Goal: Task Accomplishment & Management: Manage account settings

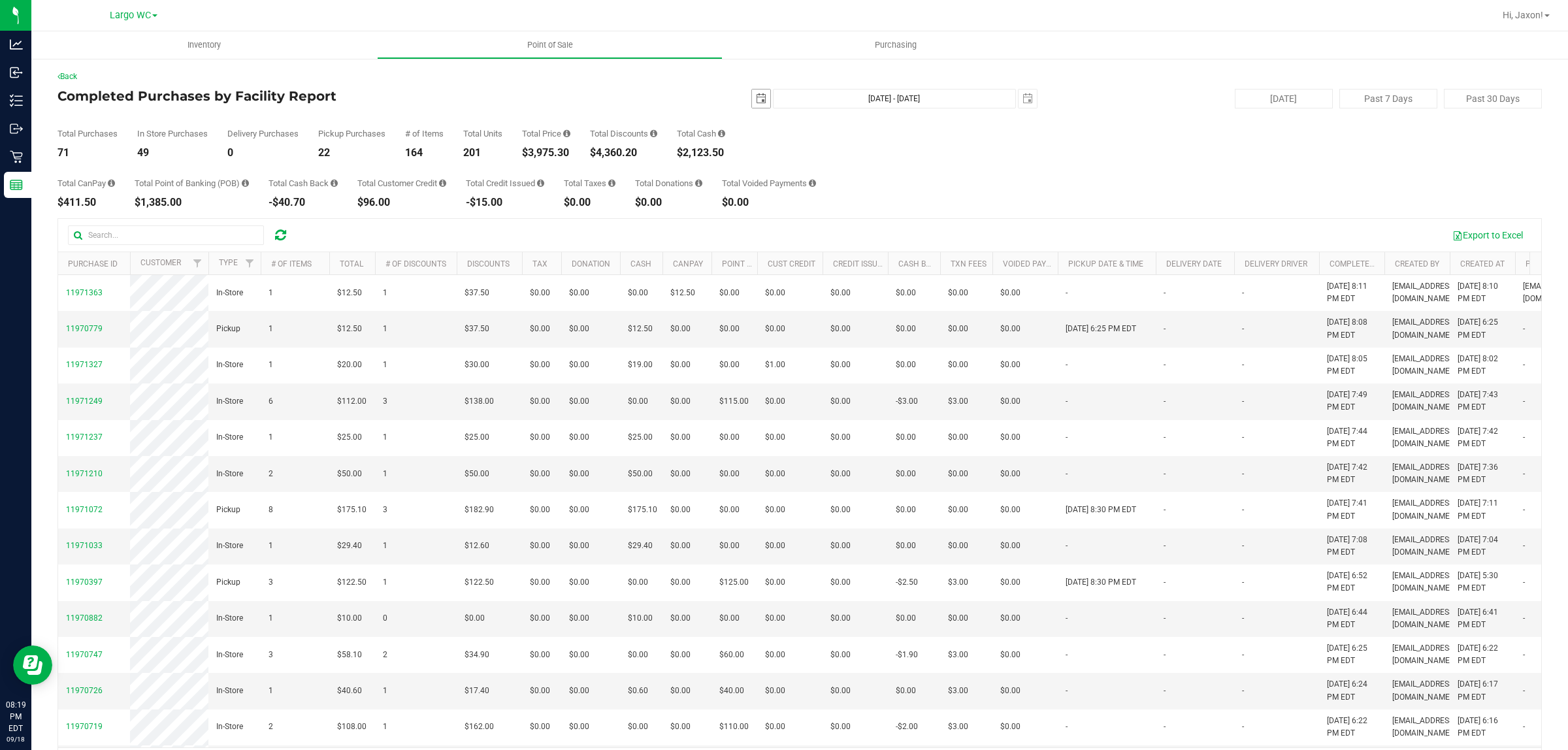
click at [756, 99] on span "select" at bounding box center [761, 98] width 11 height 11
click at [776, 174] on link "1" at bounding box center [774, 171] width 19 height 21
type input "2025-09-01"
type input "Sep 1, 2025 - Sep 18, 2025"
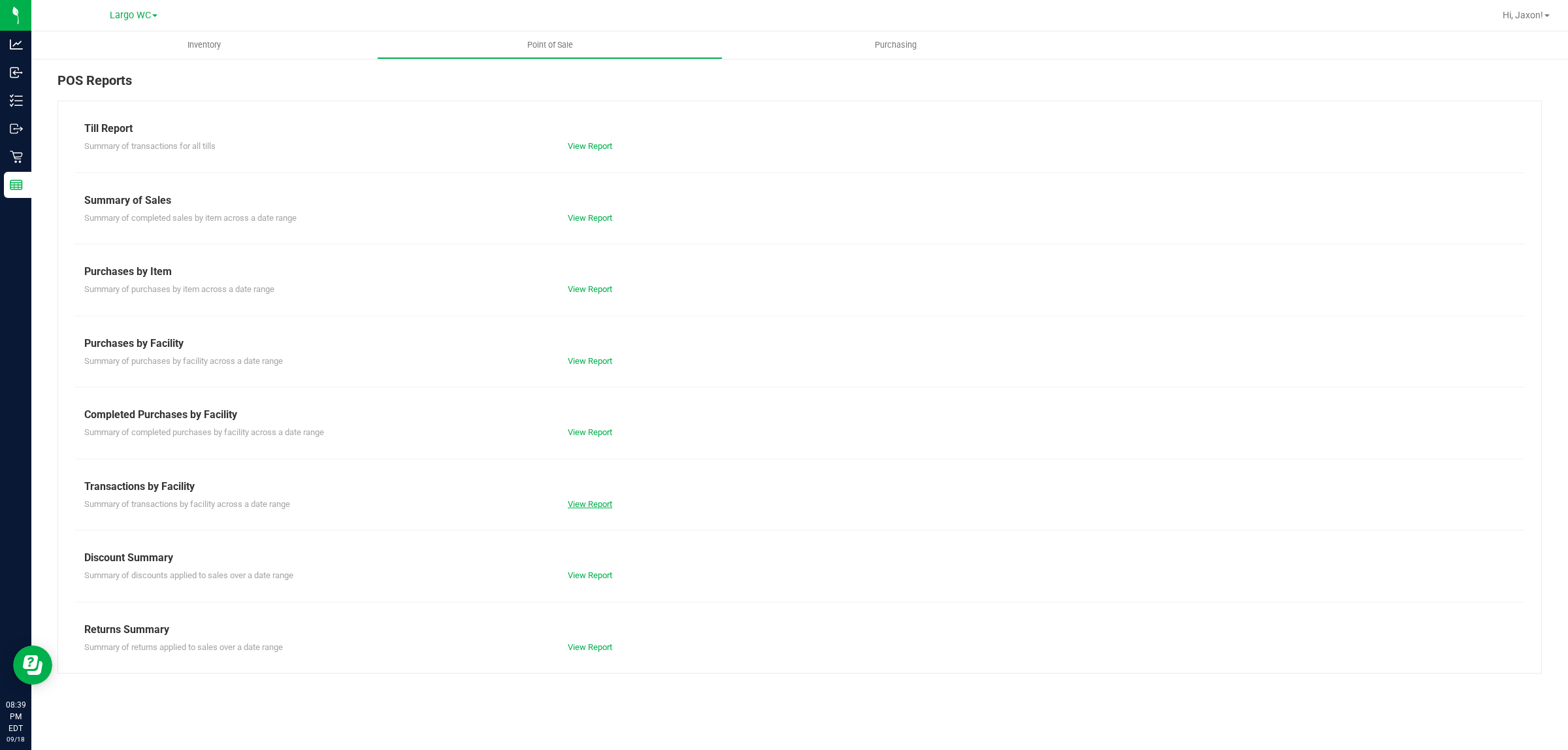
click at [602, 500] on link "View Report" at bounding box center [590, 504] width 45 height 10
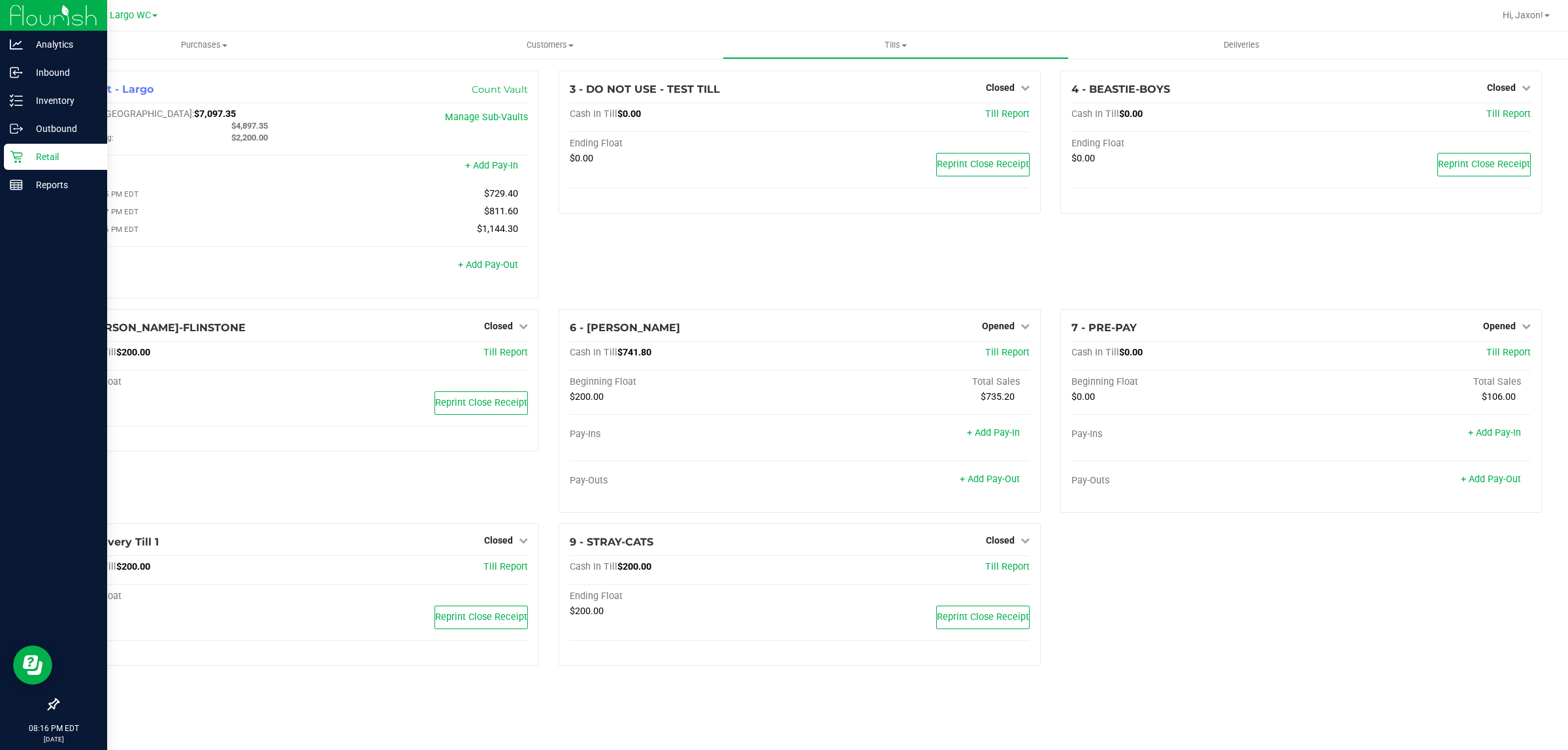
click at [15, 154] on icon at bounding box center [16, 157] width 13 height 13
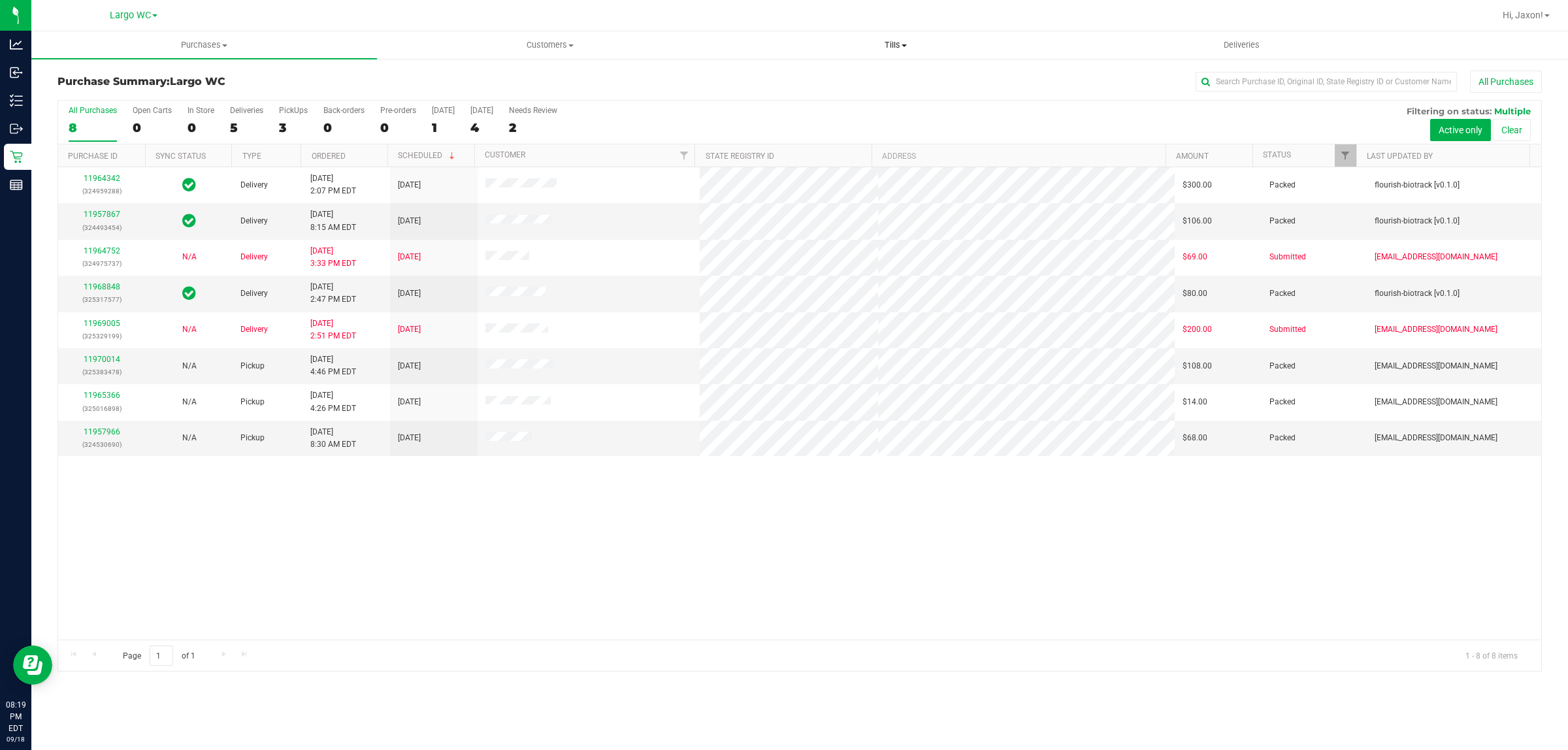
click at [893, 46] on span "Tills" at bounding box center [896, 45] width 344 height 12
click at [847, 72] on li "Manage tills" at bounding box center [896, 79] width 346 height 16
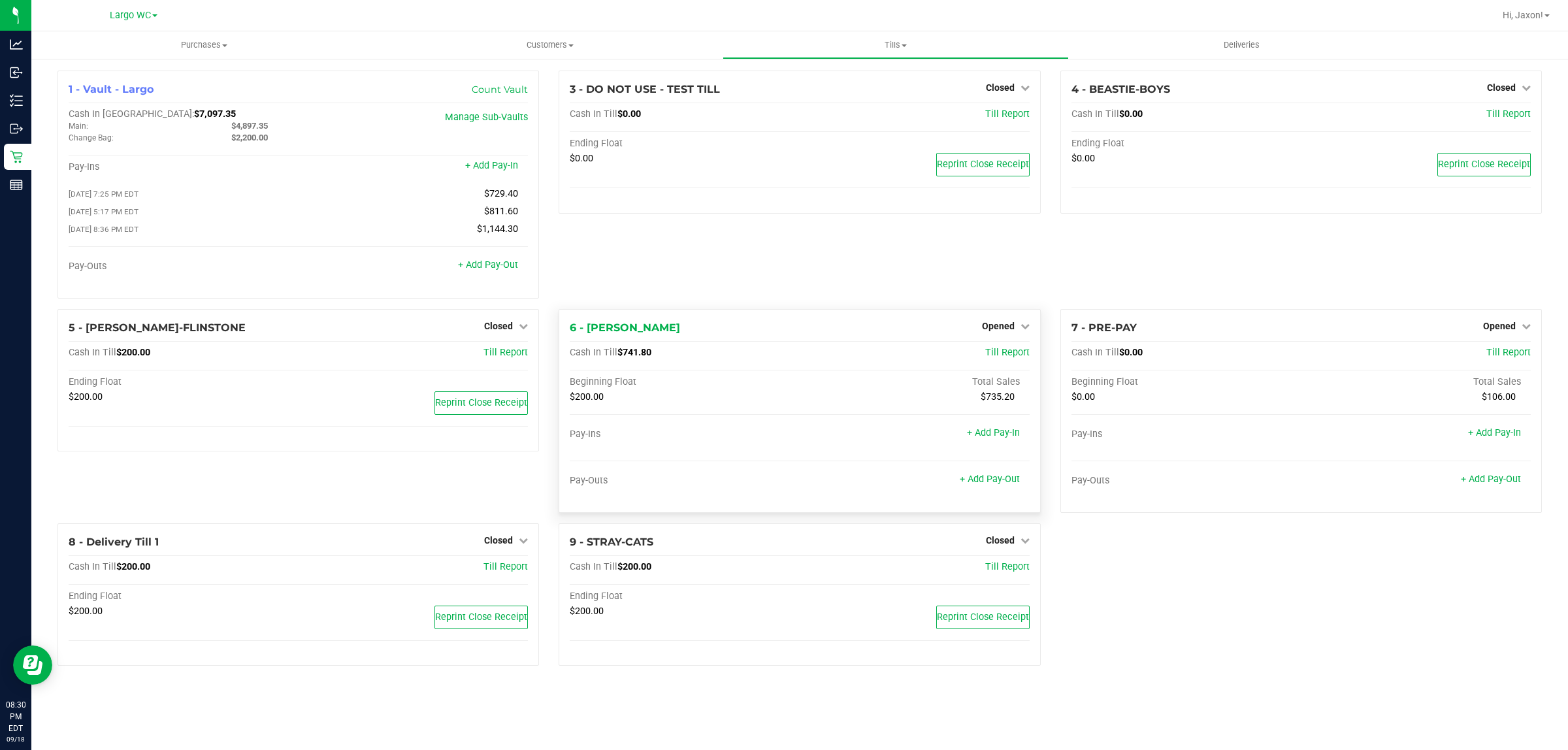
click at [1013, 324] on div "Opened" at bounding box center [1005, 326] width 47 height 16
click at [1501, 328] on span "Opened" at bounding box center [1499, 326] width 33 height 11
click at [1488, 358] on link "Close Till" at bounding box center [1501, 353] width 35 height 11
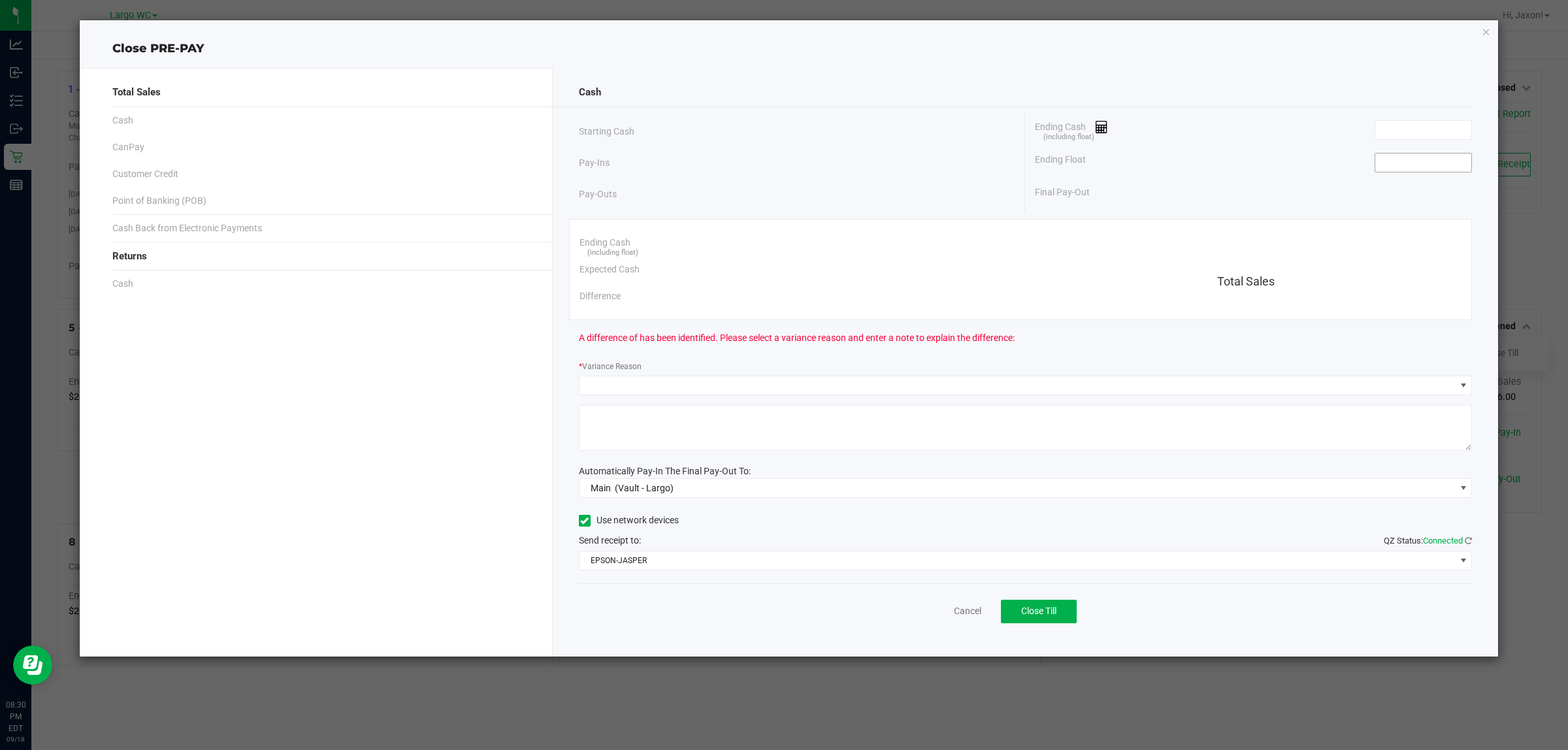
click at [1429, 165] on input at bounding box center [1423, 163] width 96 height 18
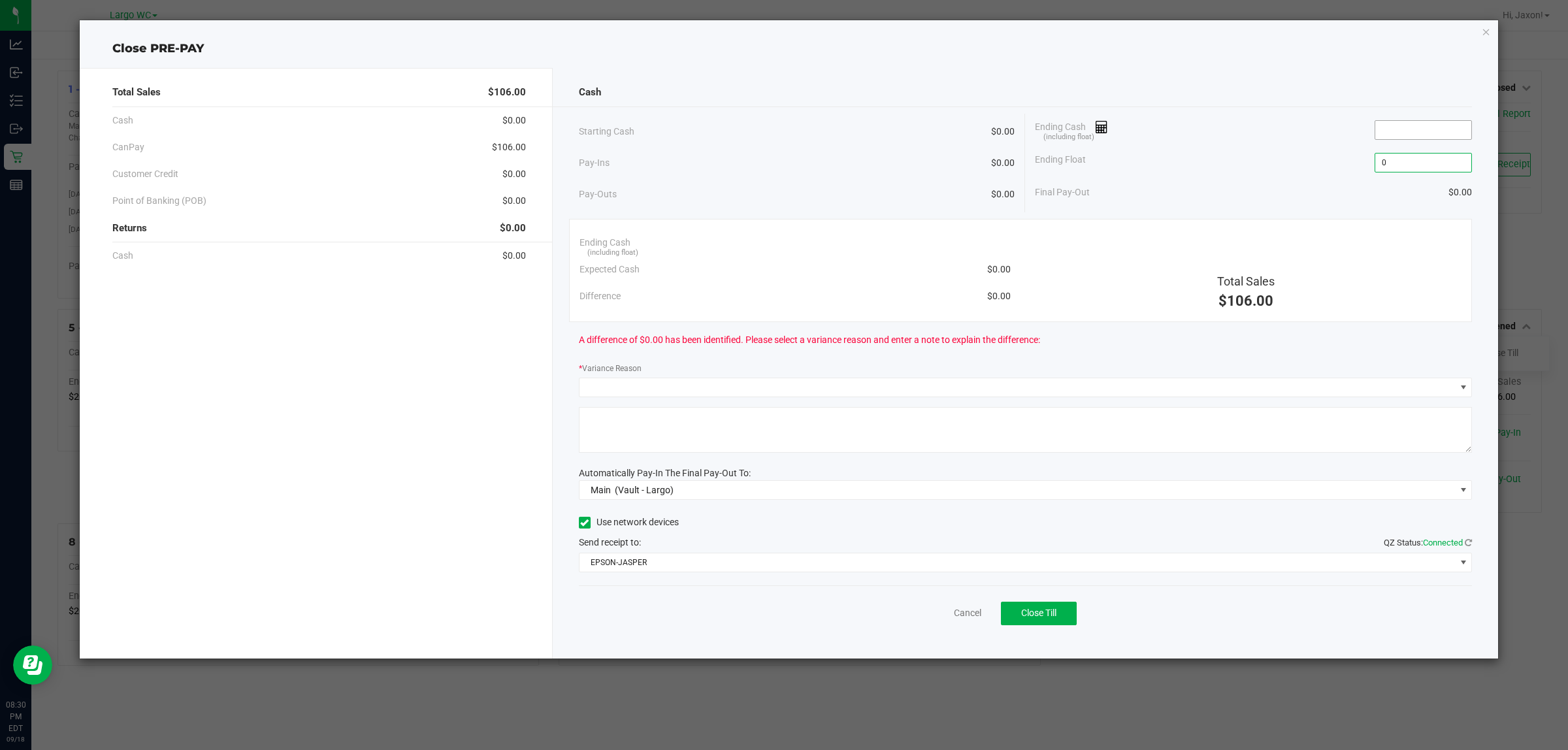
type input "$0.00"
click at [1418, 122] on input at bounding box center [1423, 130] width 96 height 18
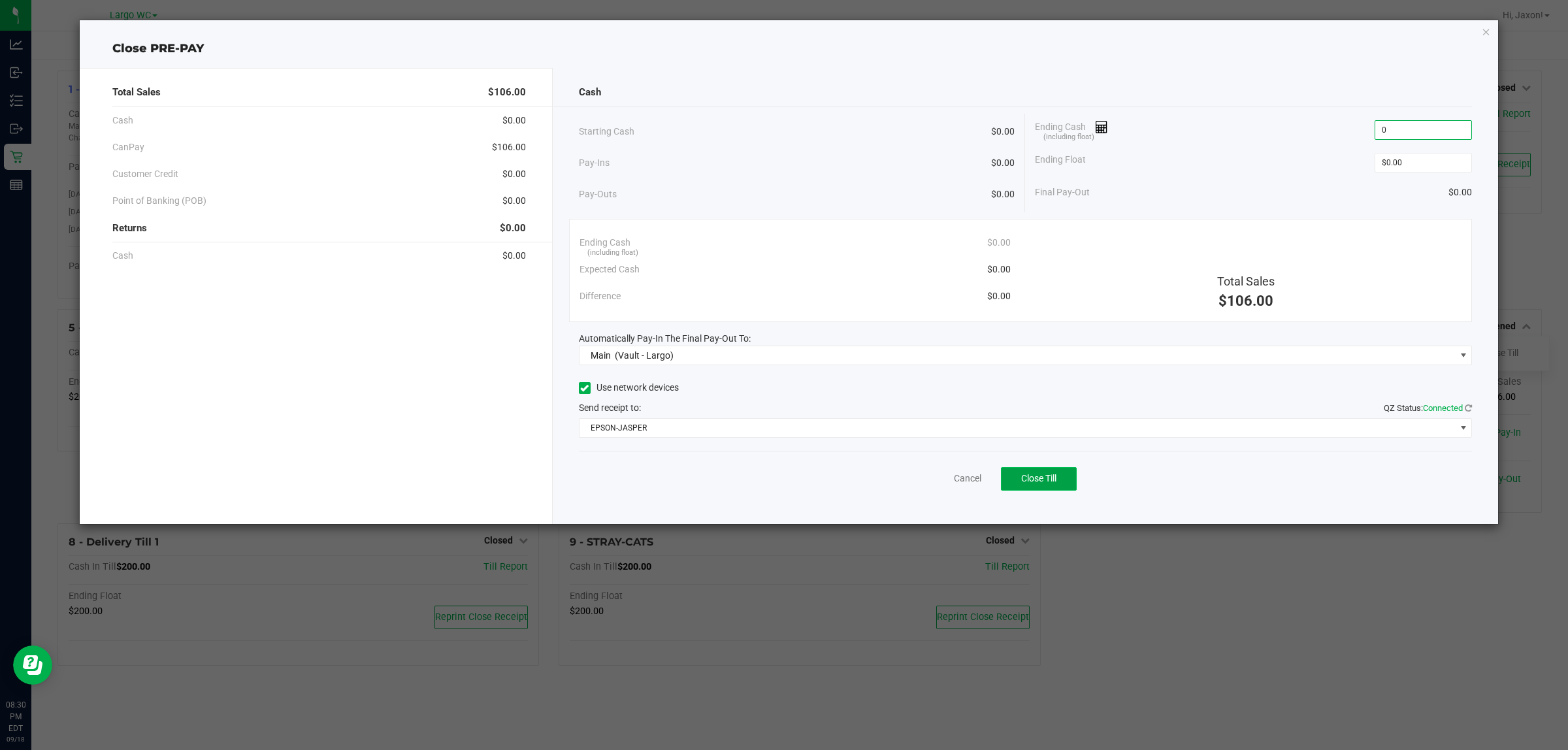
type input "$0.00"
click at [1025, 477] on span "Close Till" at bounding box center [1039, 478] width 35 height 11
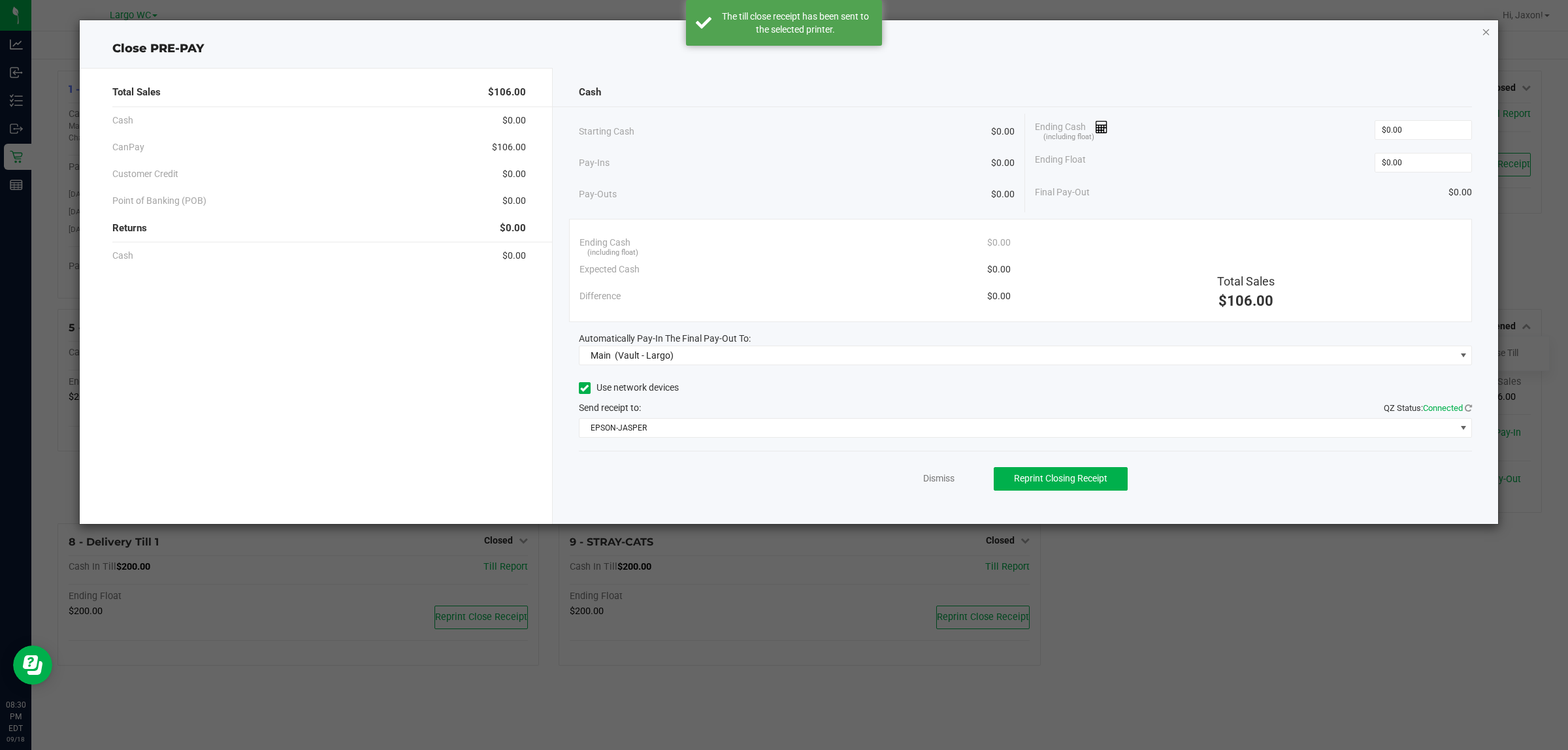
click at [1485, 30] on icon "button" at bounding box center [1487, 31] width 9 height 16
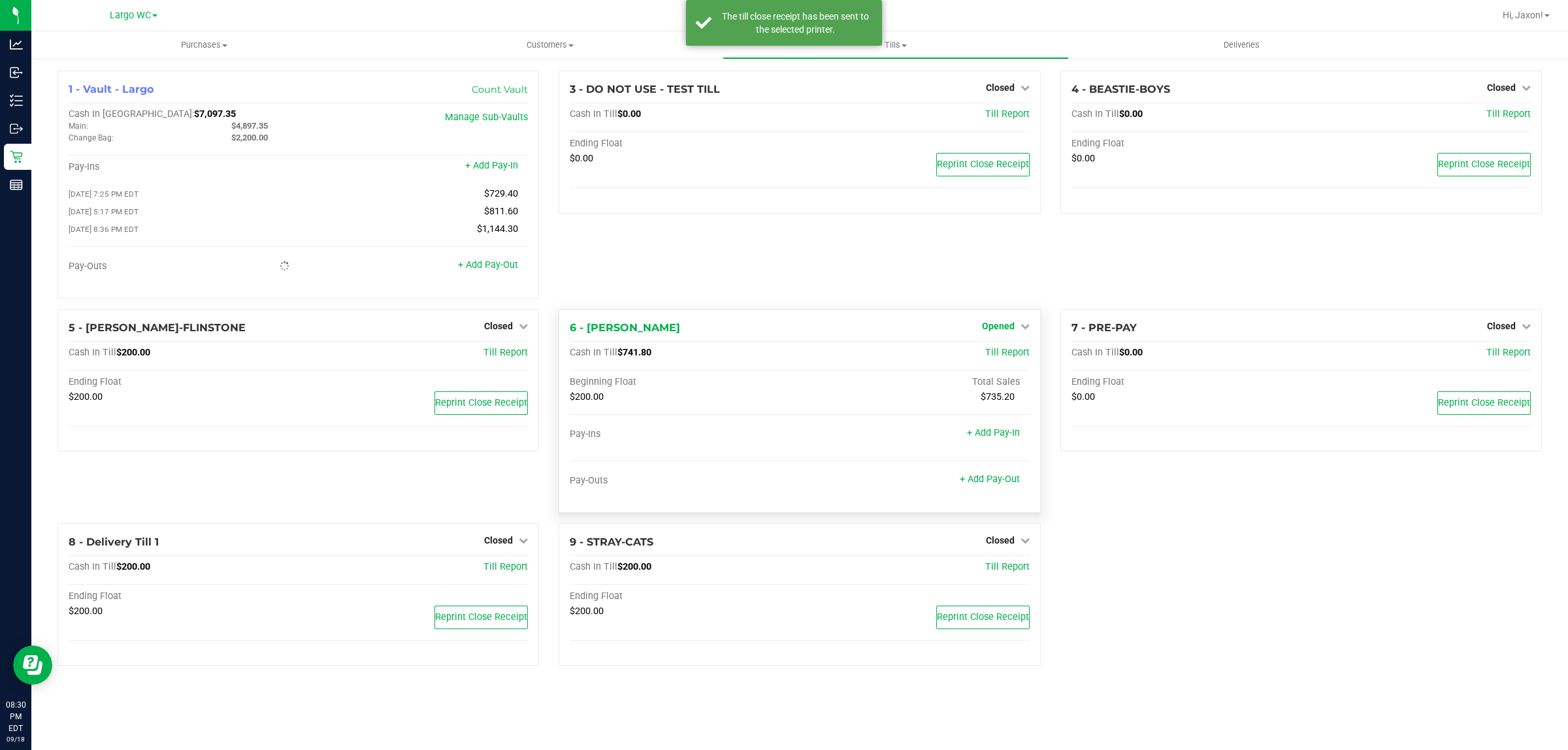
click at [1022, 331] on icon at bounding box center [1025, 326] width 9 height 9
click at [1018, 354] on div "Close Till" at bounding box center [1000, 353] width 96 height 16
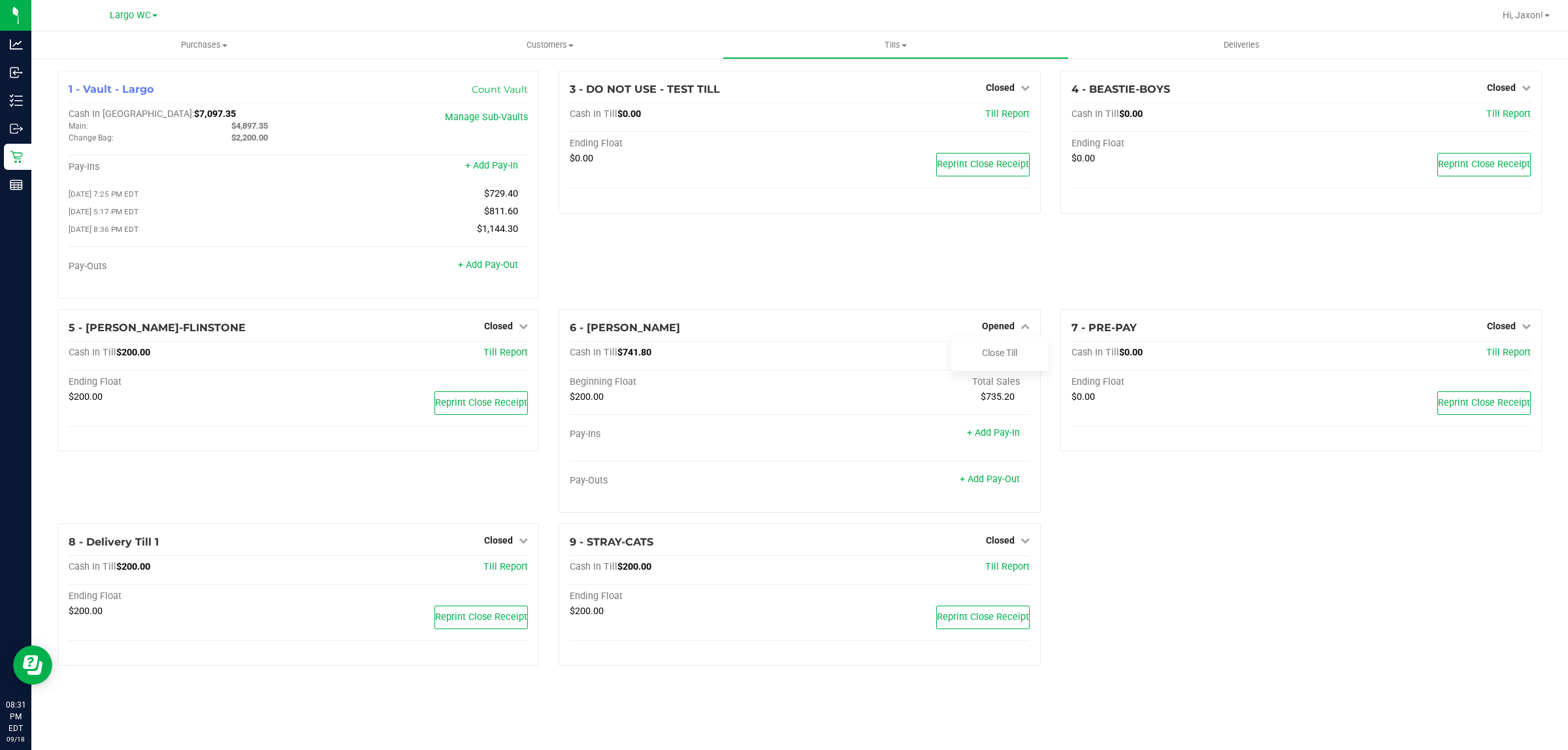
click at [1382, 531] on div "1 - Vault - Largo Count Vault Cash In Vault: $7,097.35 Main: $4,897.35 Change B…" at bounding box center [799, 373] width 1504 height 606
click at [1004, 358] on link "Close Till" at bounding box center [1000, 353] width 35 height 11
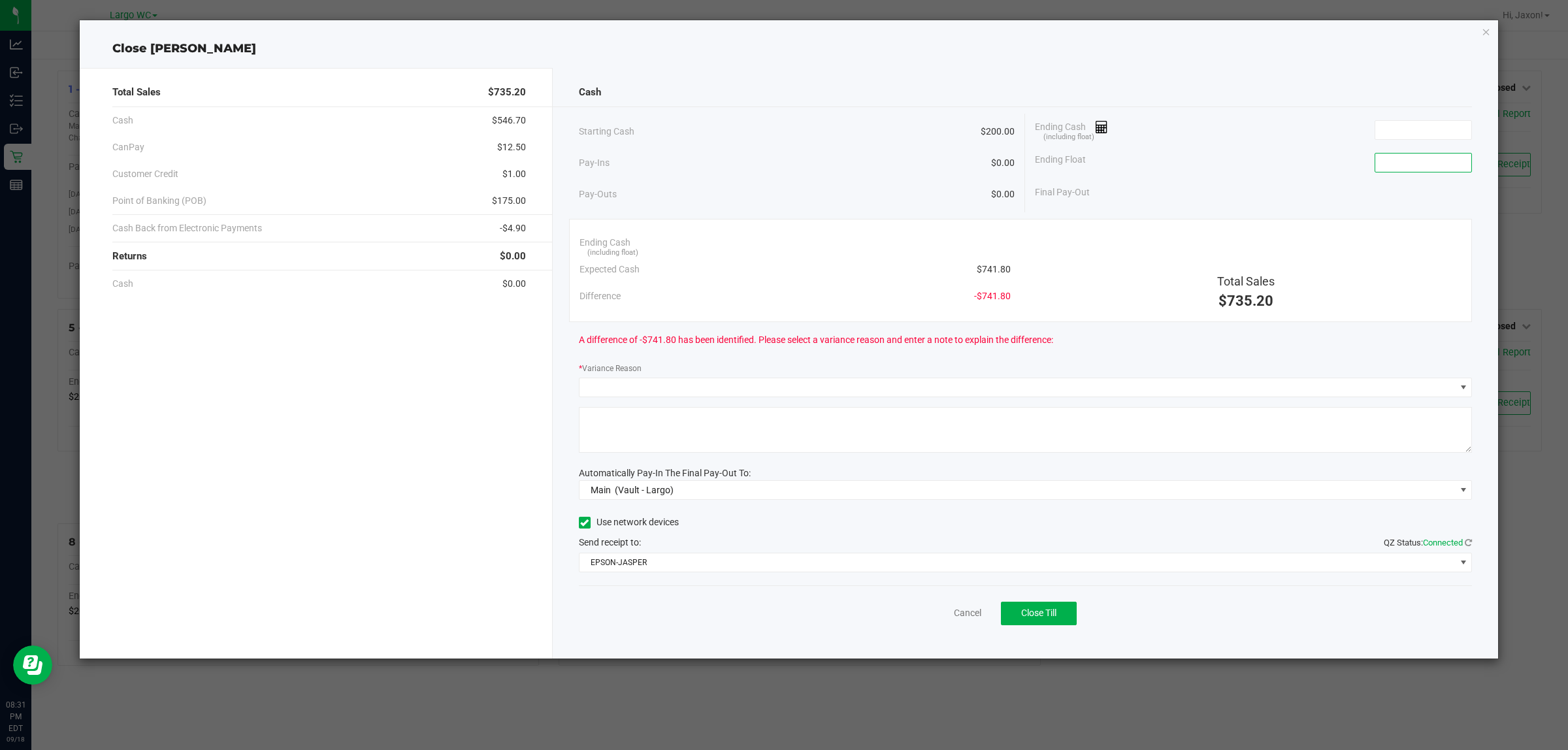
click at [1389, 157] on input at bounding box center [1423, 163] width 96 height 18
type input "$200.00"
click at [1397, 126] on input at bounding box center [1423, 130] width 96 height 18
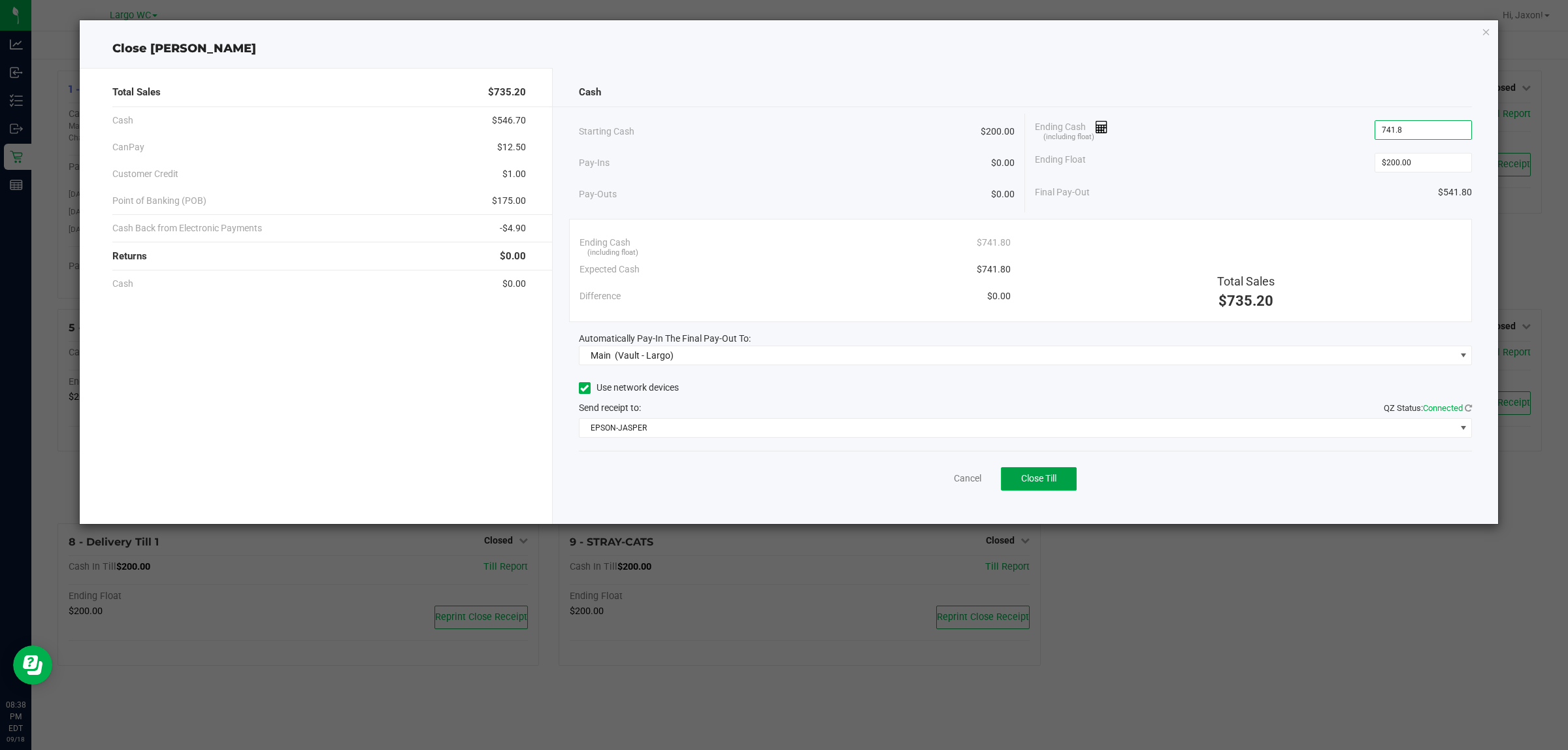
click at [1037, 474] on span "Close Till" at bounding box center [1039, 478] width 35 height 11
type input "$741.80"
click at [1483, 30] on icon "button" at bounding box center [1487, 31] width 9 height 16
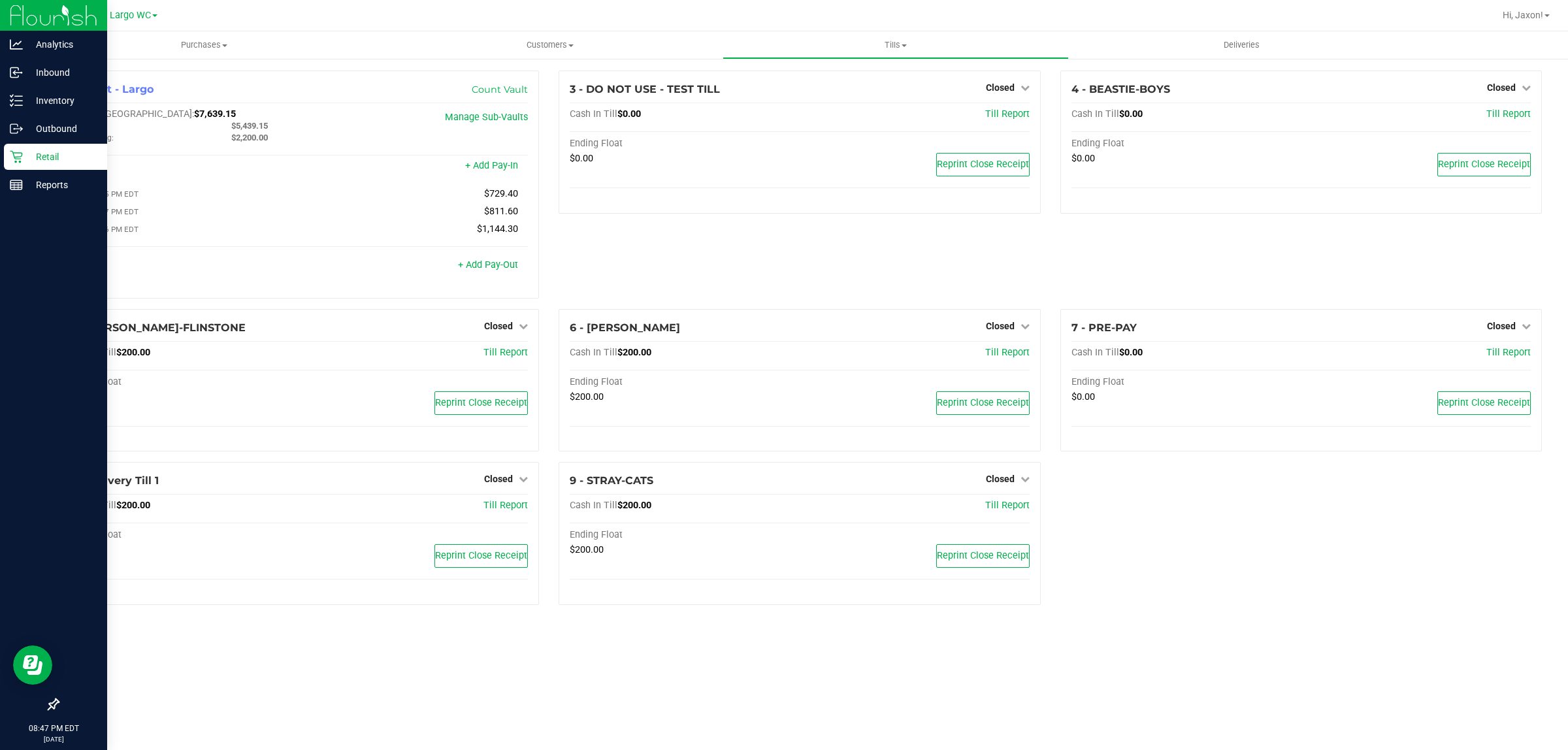
click at [46, 155] on p "Retail" at bounding box center [62, 157] width 79 height 16
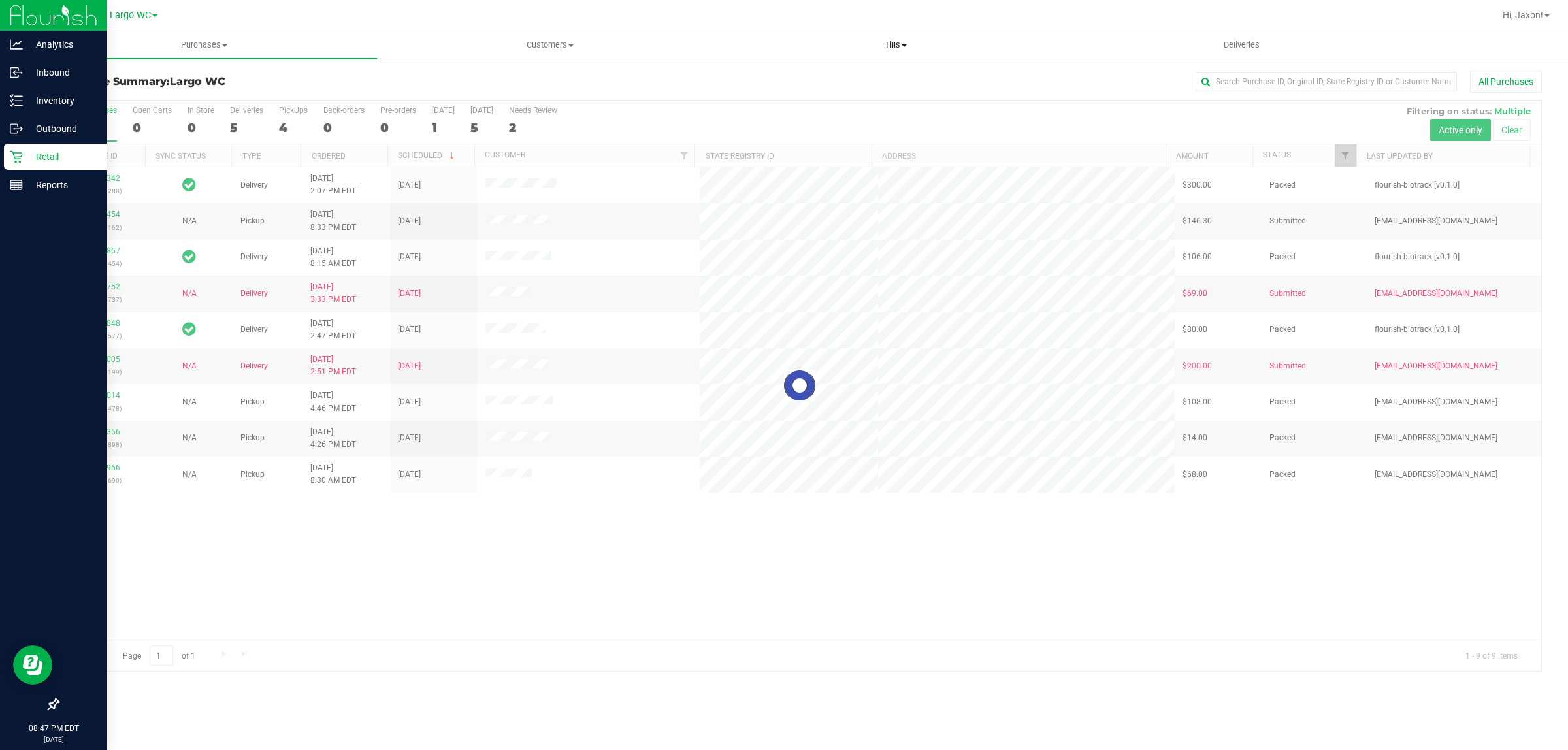
click at [857, 32] on uib-tab-heading "Tills Manage tills Reconcile e-payments" at bounding box center [896, 45] width 344 height 26
click at [801, 89] on span "Reconcile e-payments" at bounding box center [788, 94] width 130 height 11
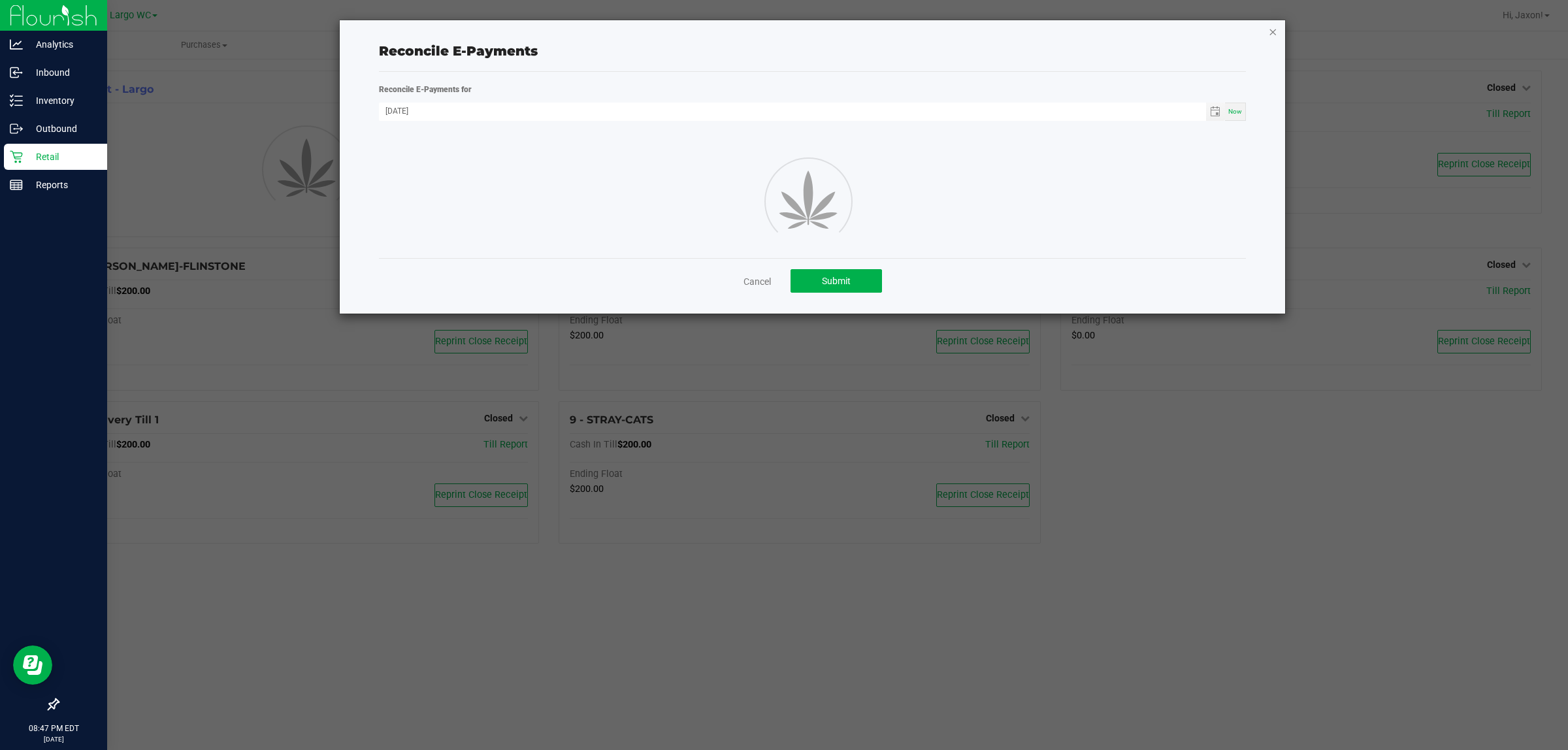
click at [1268, 30] on icon "button" at bounding box center [1273, 31] width 9 height 16
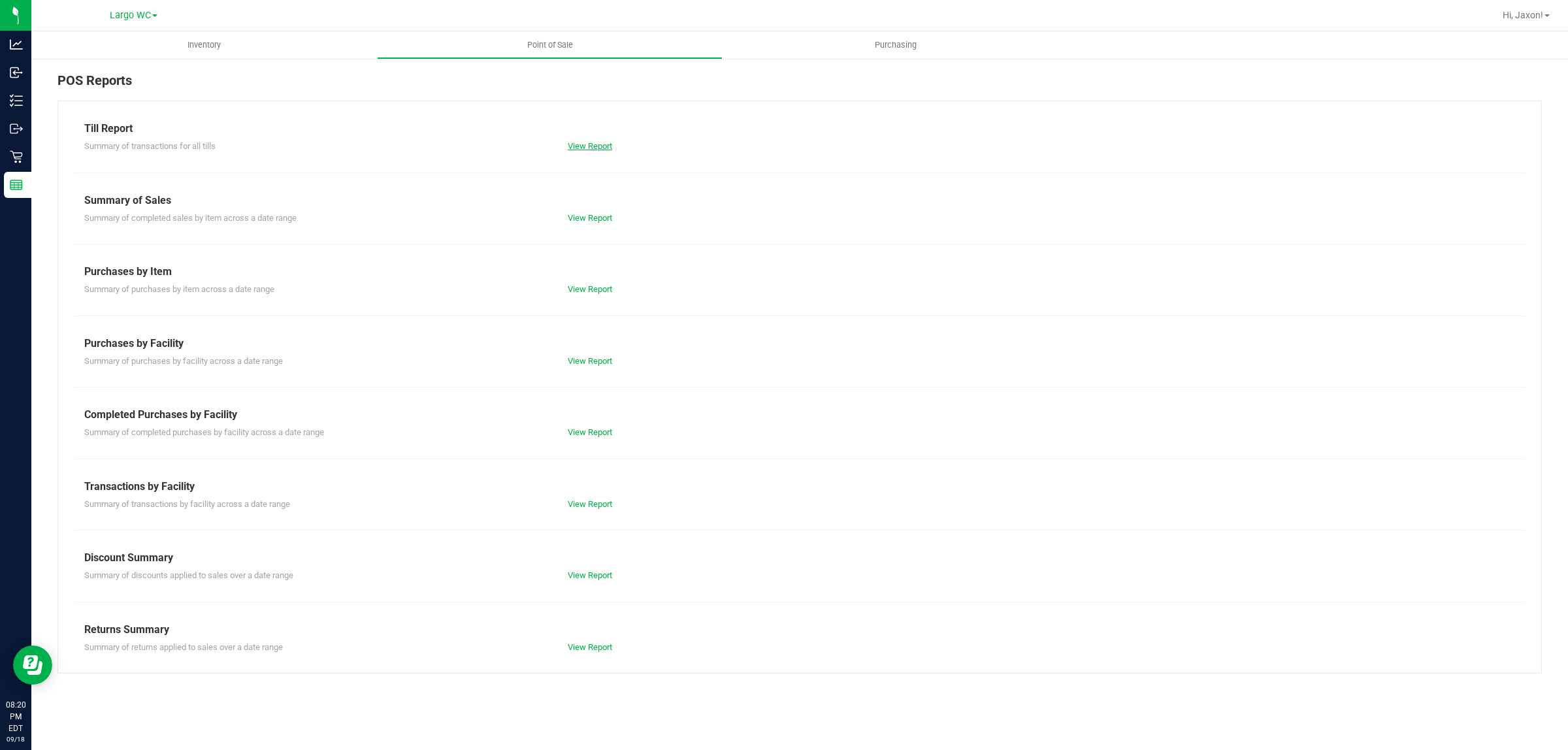
click at [595, 144] on link "View Report" at bounding box center [590, 146] width 45 height 10
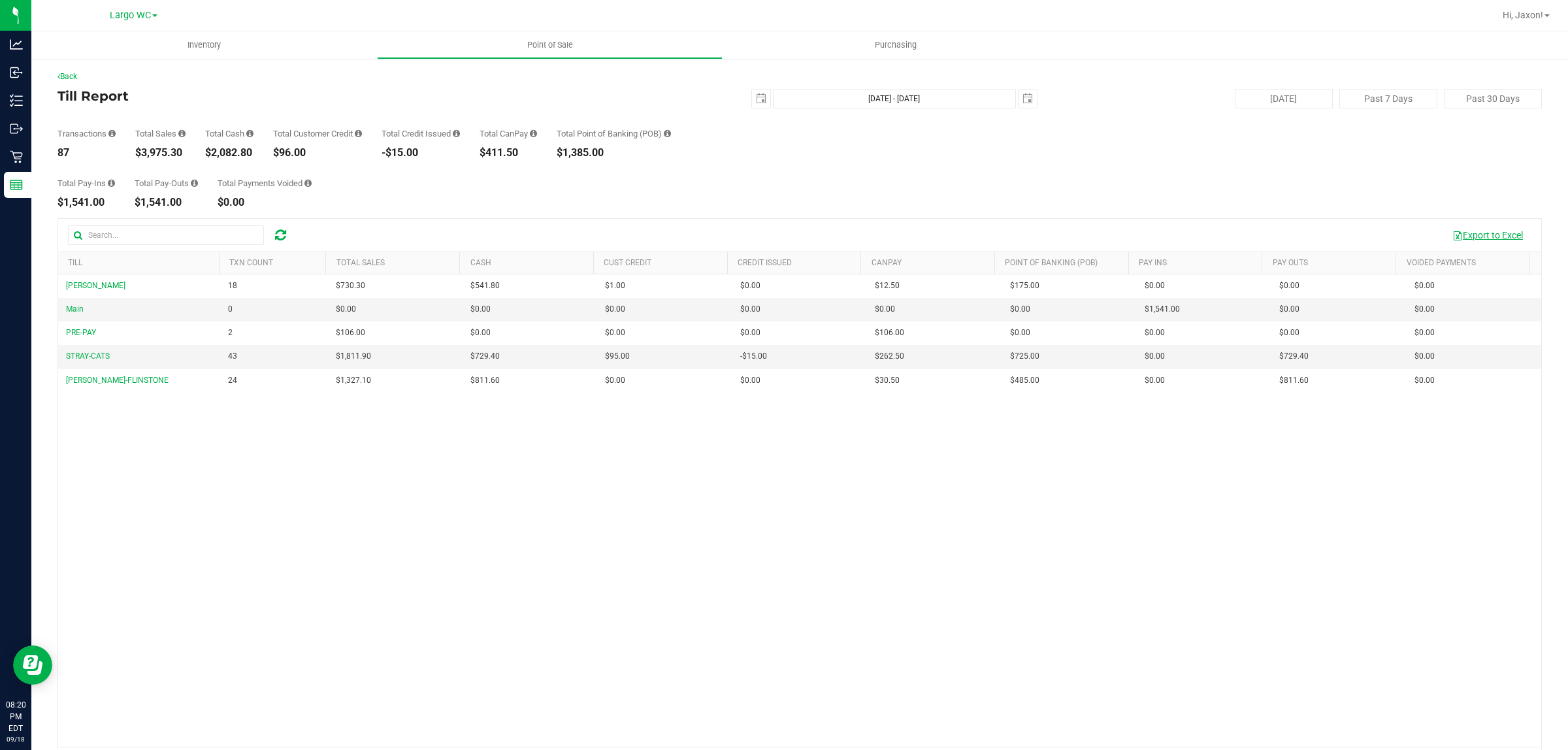
click at [1478, 236] on button "Export to Excel" at bounding box center [1488, 234] width 88 height 22
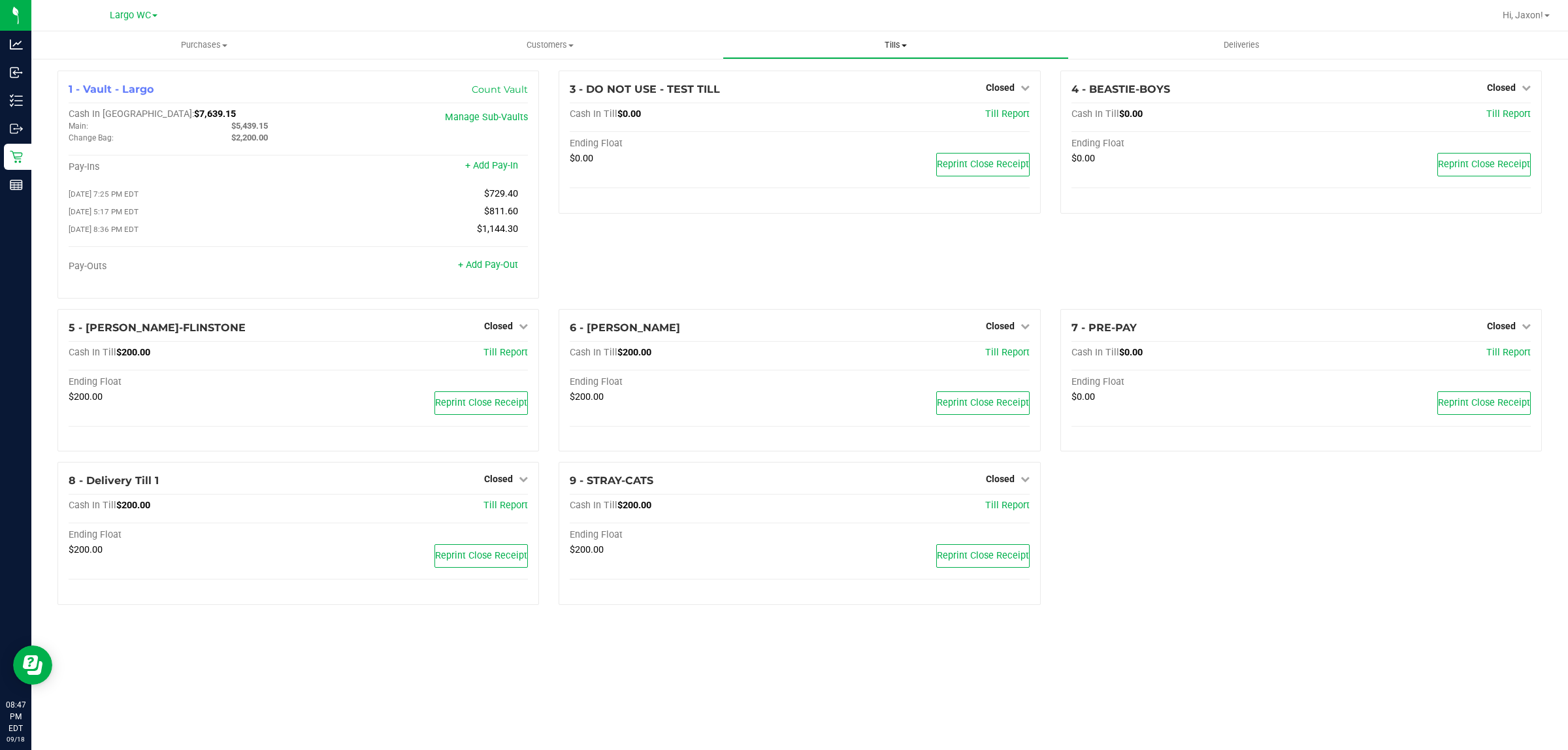
click at [864, 55] on uib-tab-heading "Tills Manage tills Reconcile e-payments" at bounding box center [896, 45] width 344 height 26
click at [851, 99] on li "Reconcile e-payments" at bounding box center [896, 95] width 346 height 16
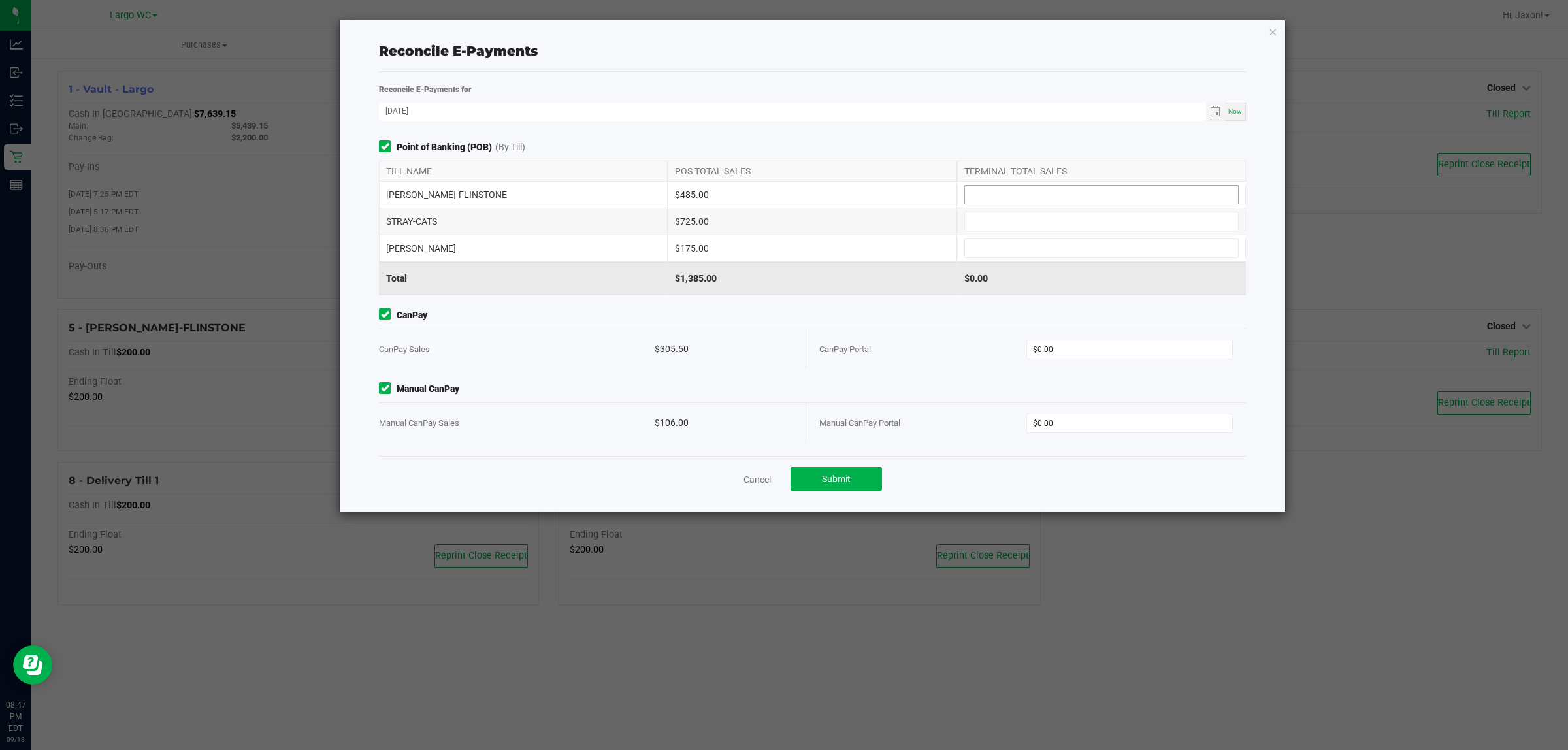
click at [971, 190] on input at bounding box center [1101, 195] width 273 height 18
click at [1020, 191] on input at bounding box center [1101, 195] width 273 height 18
type input "$485.00"
click at [1021, 210] on div "STRAY-CATS $725.00" at bounding box center [813, 221] width 867 height 26
click at [1012, 220] on input at bounding box center [1101, 222] width 273 height 18
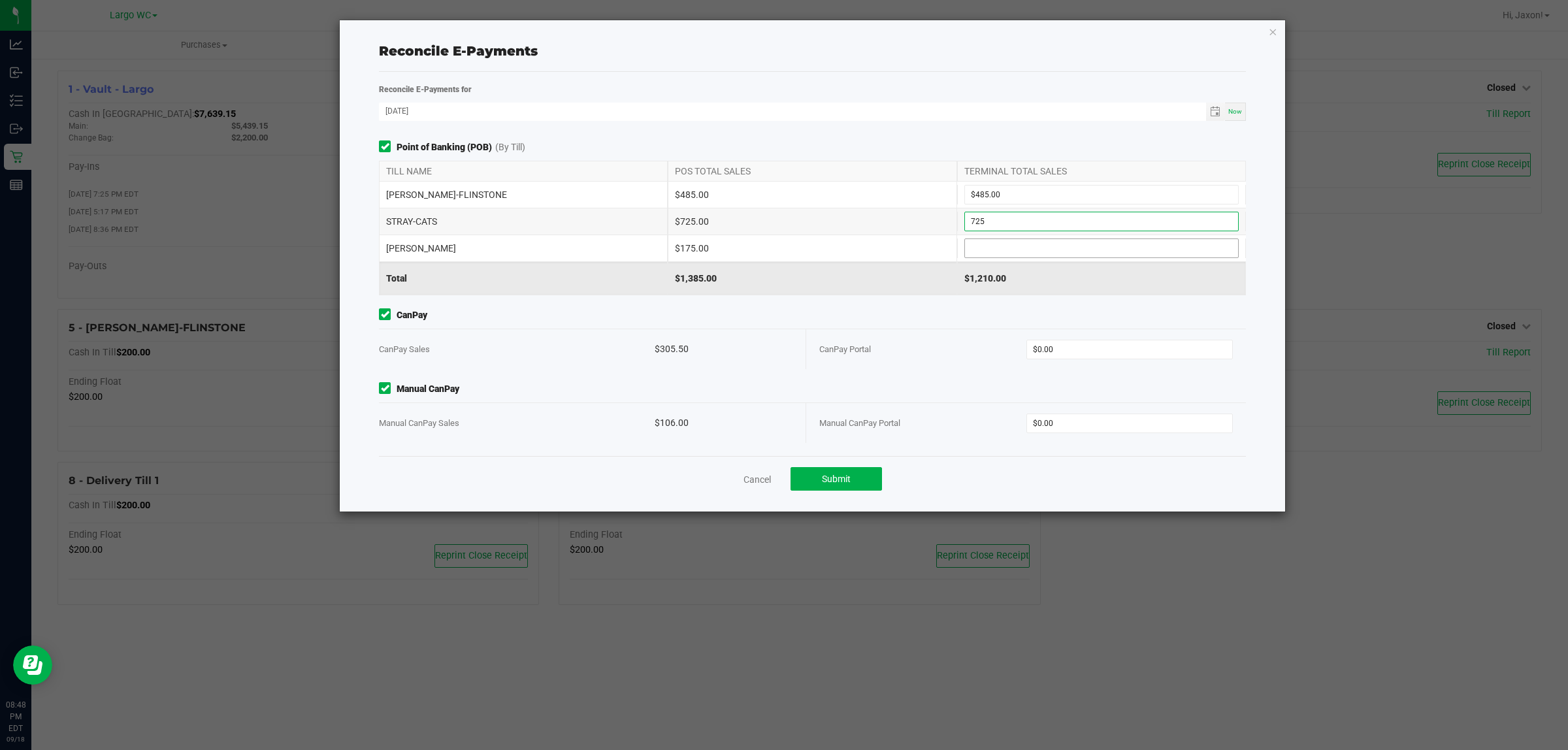
type input "$725.00"
click at [987, 248] on input at bounding box center [1101, 249] width 273 height 18
type input "$175.00"
click at [1114, 338] on div "CanPay Portal $0.00" at bounding box center [1026, 349] width 414 height 40
click at [1101, 339] on div "CanPay Portal $0.00" at bounding box center [1026, 349] width 414 height 40
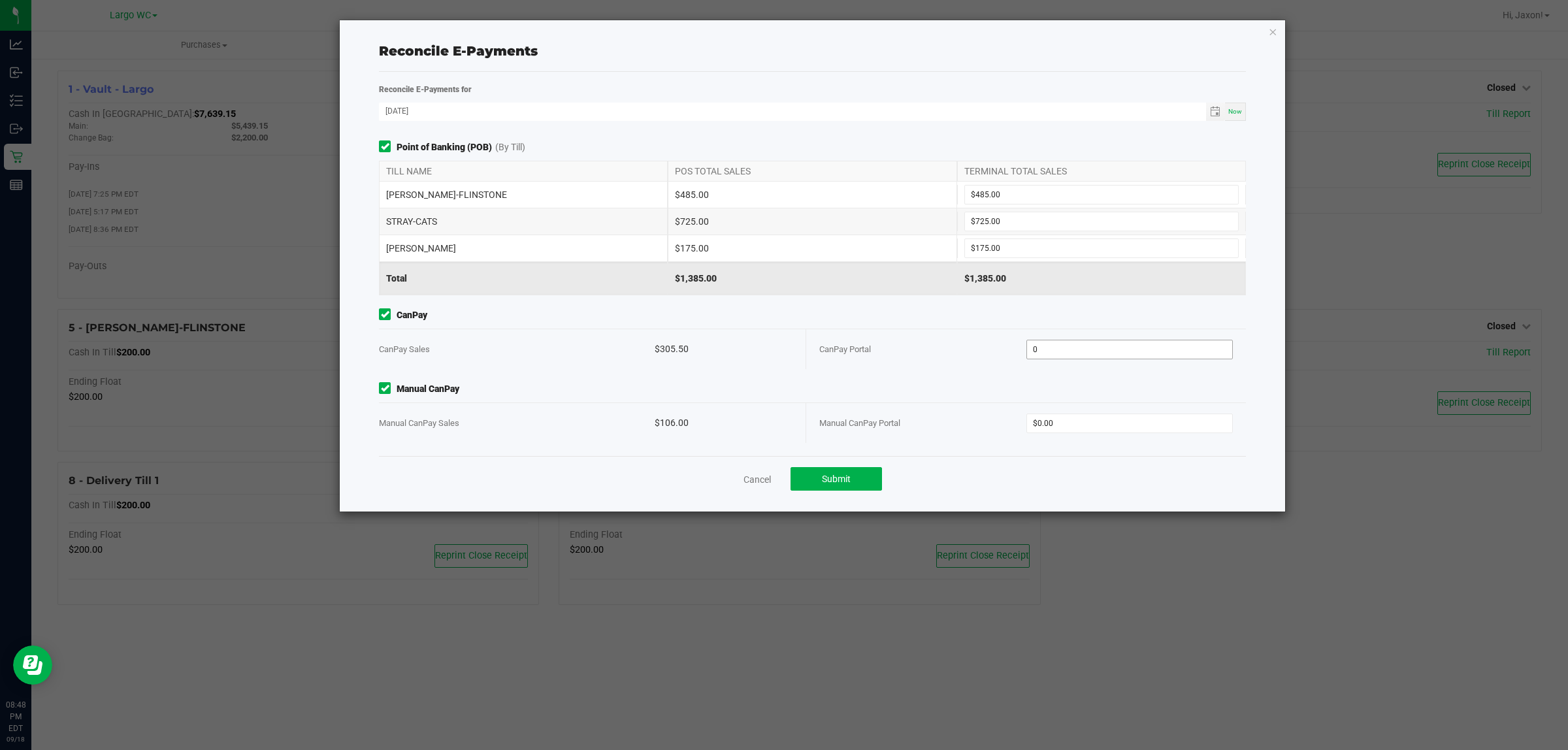
click at [1098, 349] on input "0" at bounding box center [1130, 349] width 206 height 18
type input "$305.50"
click at [1083, 433] on input "0" at bounding box center [1130, 424] width 206 height 18
type input "$106.00"
click at [945, 347] on div "CanPay Portal" at bounding box center [923, 349] width 207 height 40
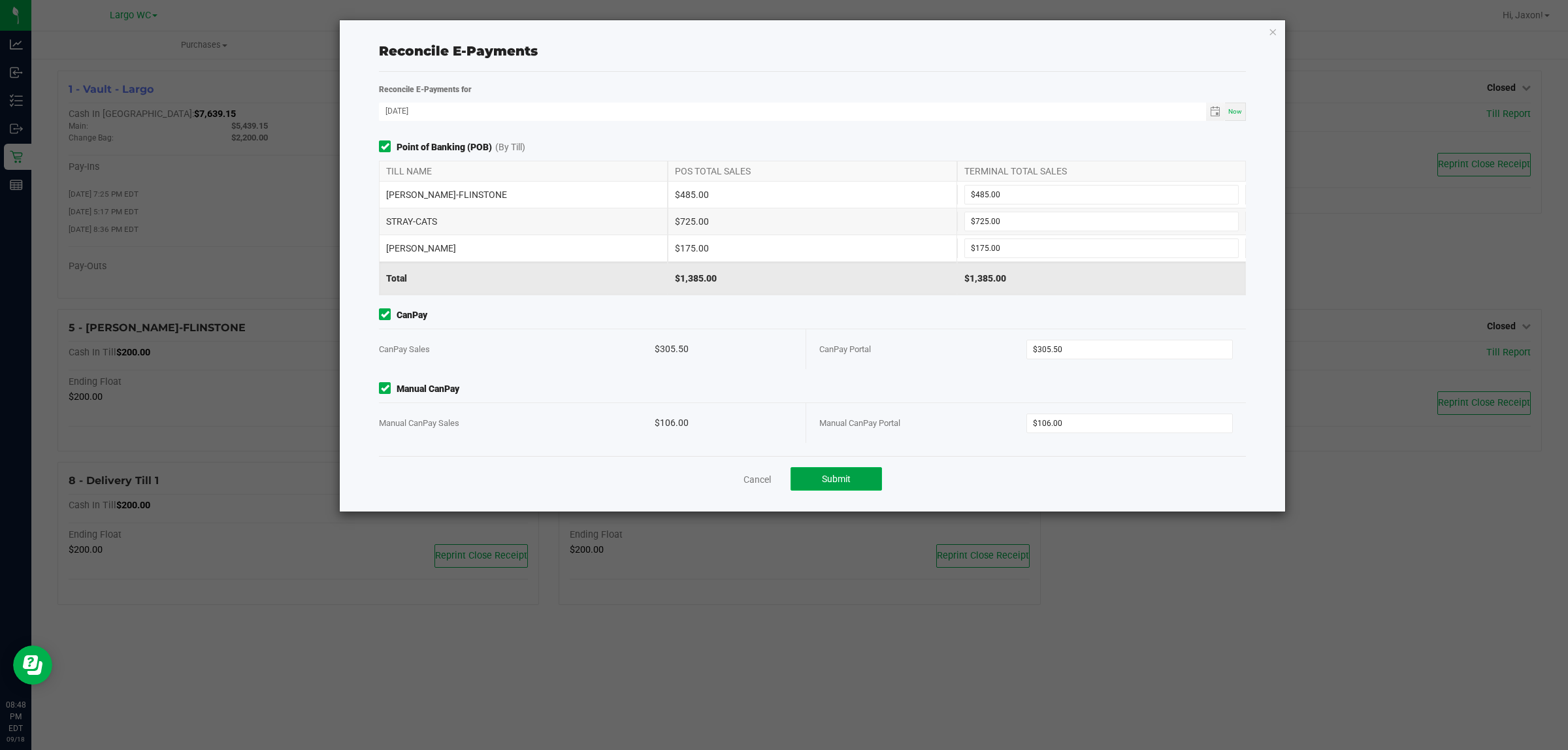
click at [850, 479] on span "Submit" at bounding box center [836, 479] width 29 height 11
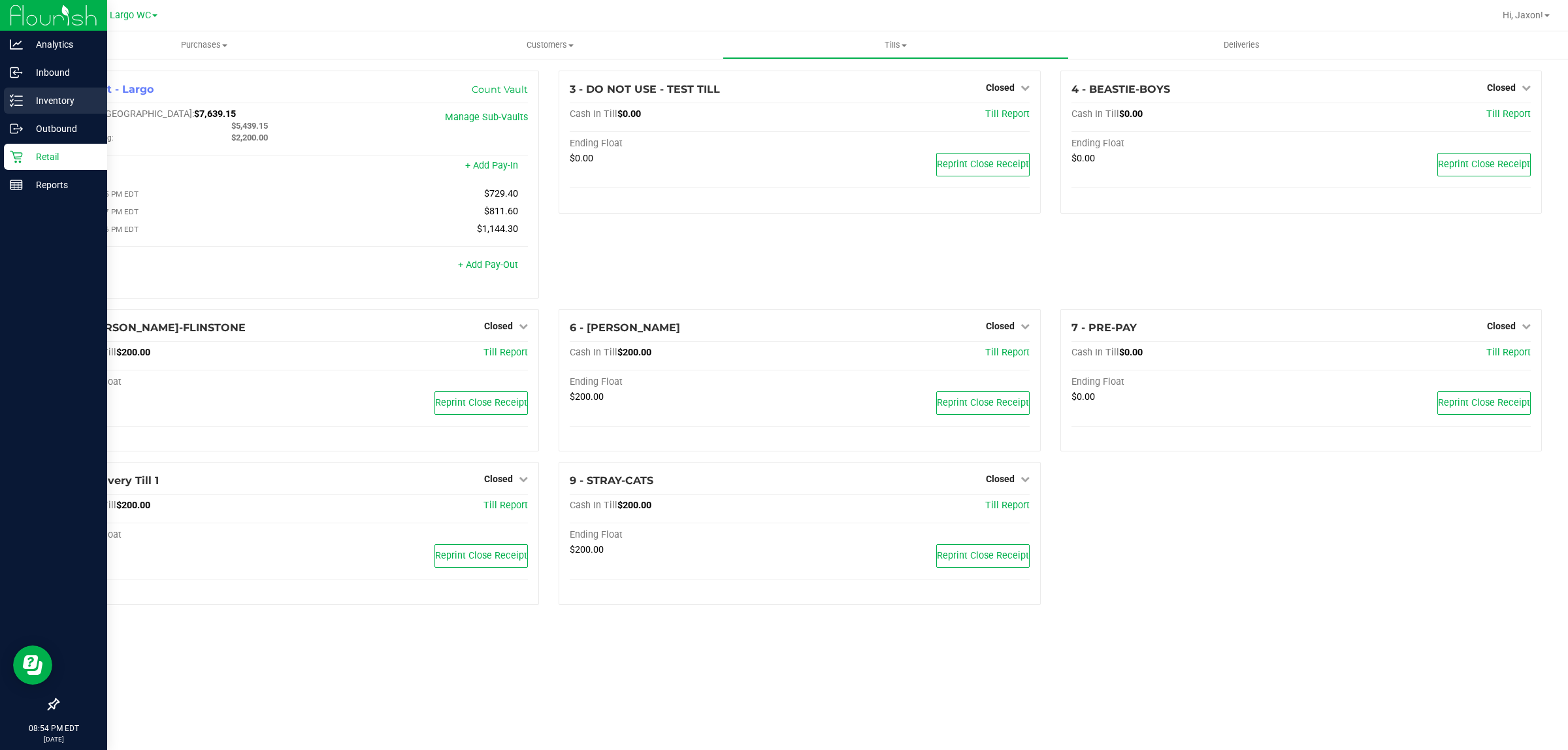
click at [14, 94] on icon at bounding box center [16, 101] width 13 height 13
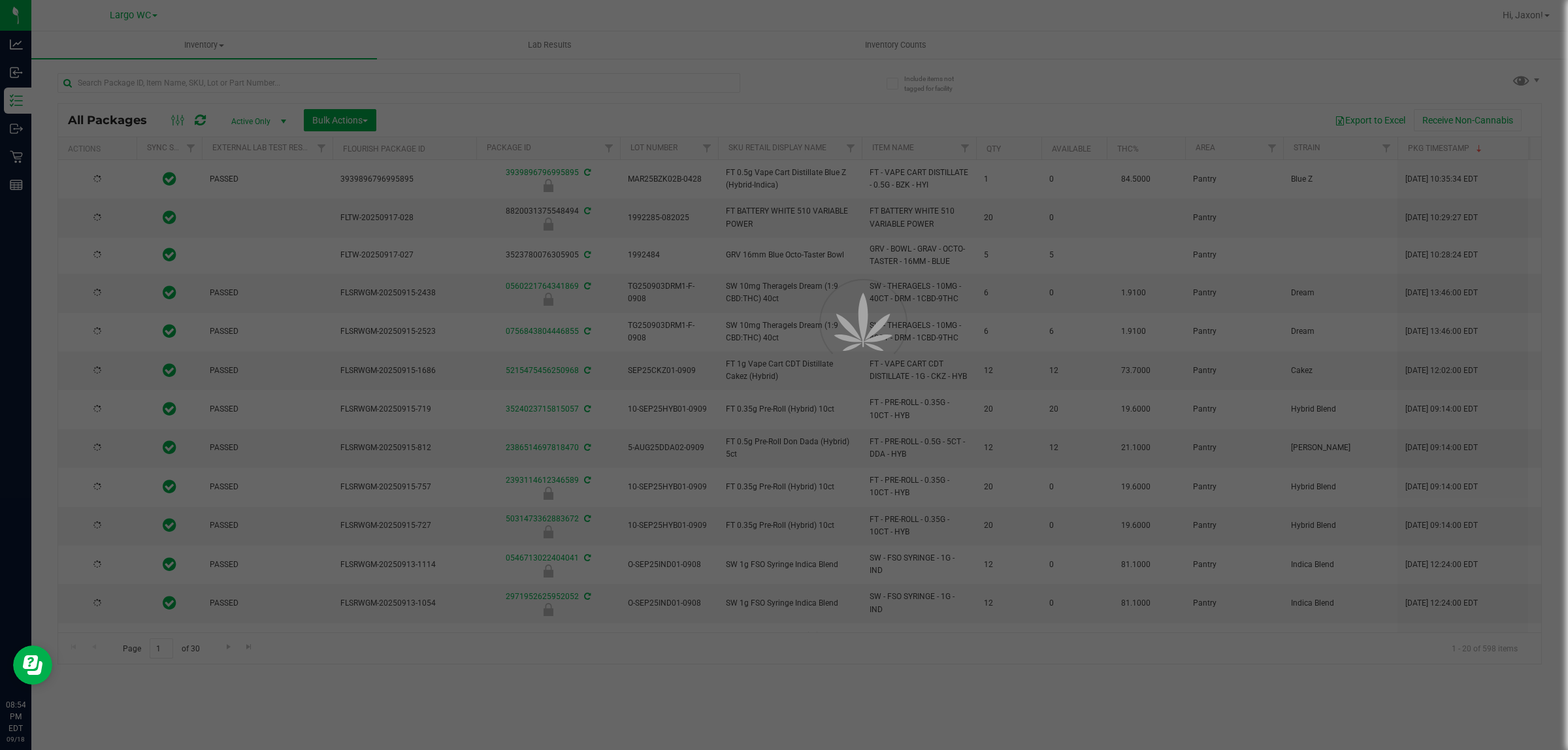
click at [404, 86] on div at bounding box center [784, 375] width 1568 height 750
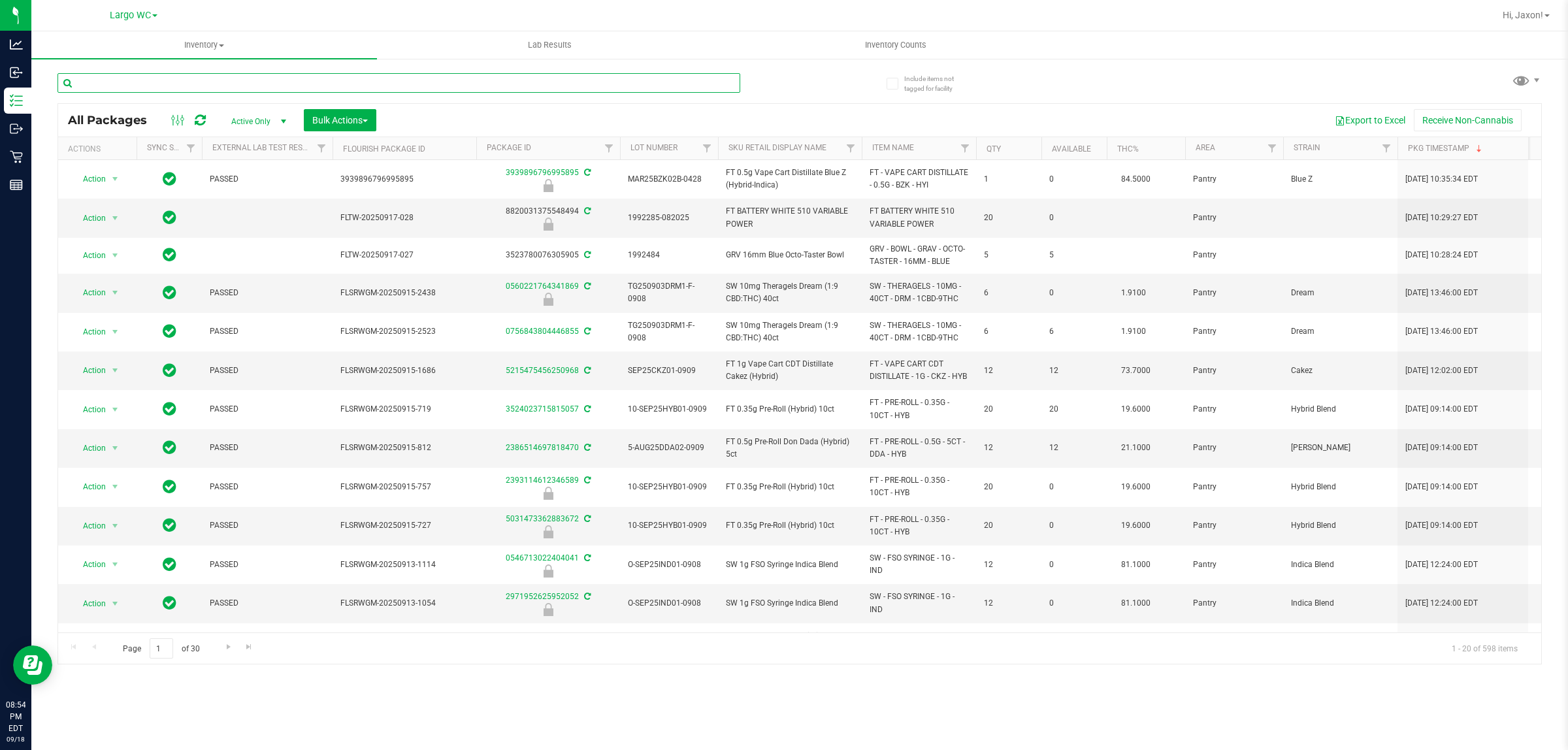
click at [390, 79] on input "text" at bounding box center [399, 83] width 683 height 20
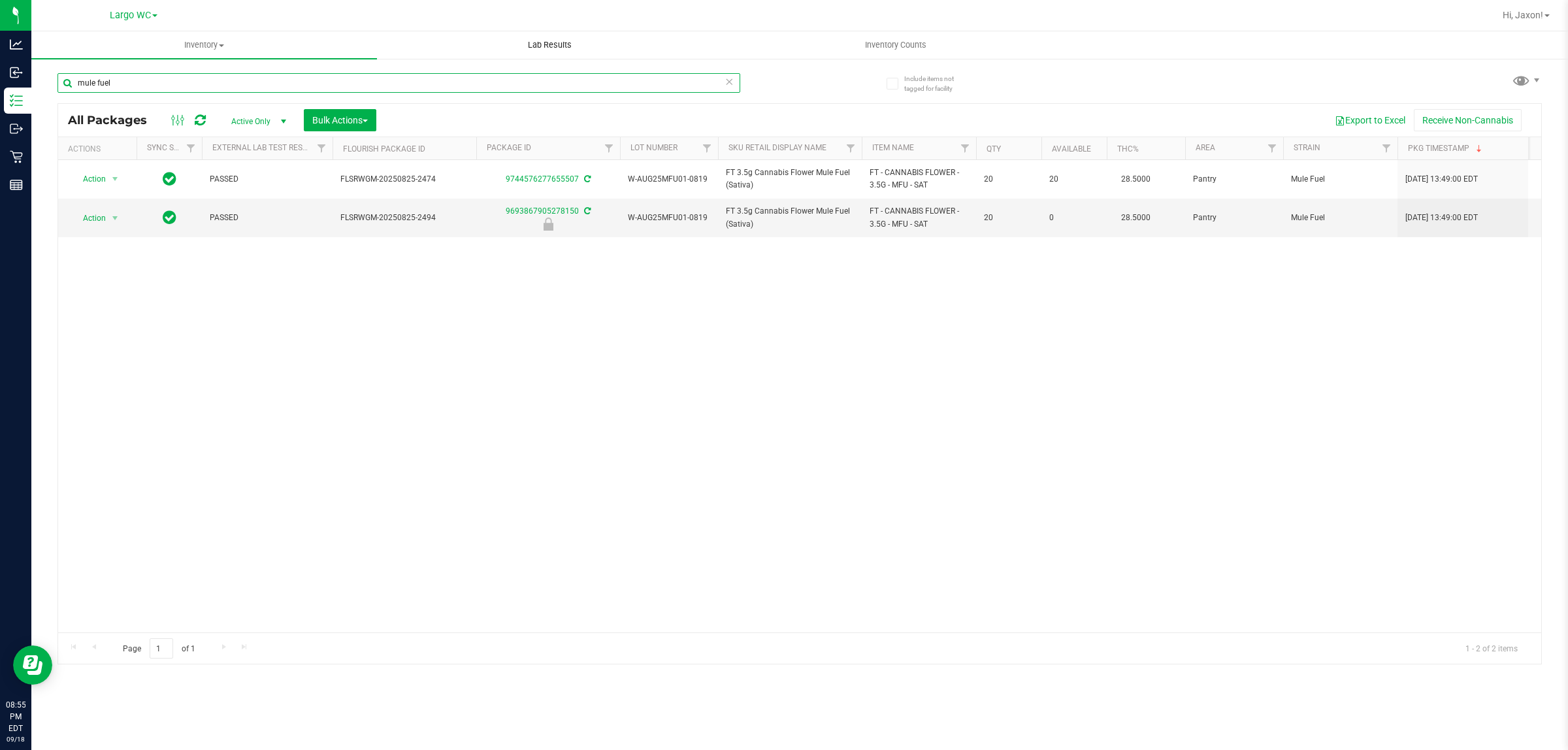
type input "mule fuel"
